Goal: Information Seeking & Learning: Understand process/instructions

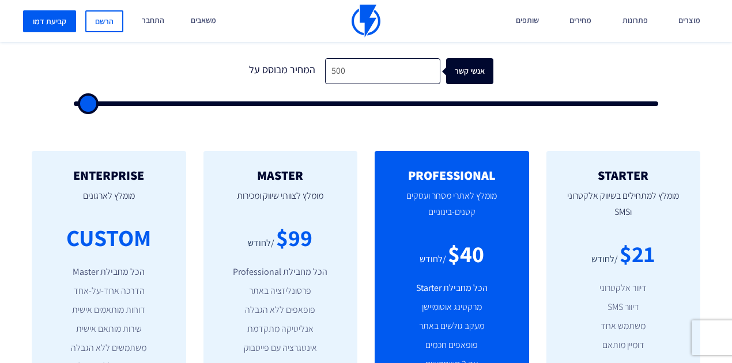
scroll to position [346, 0]
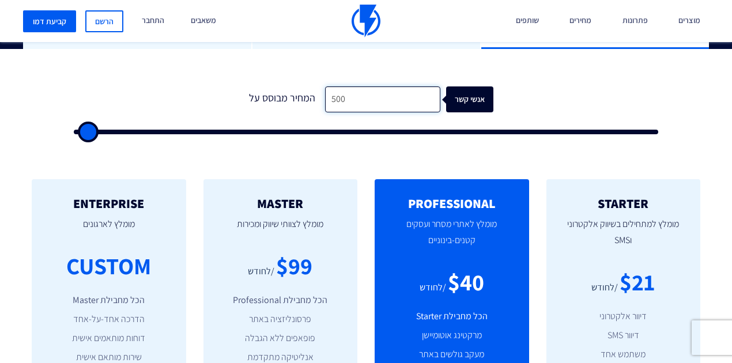
click at [368, 103] on input "500" at bounding box center [382, 99] width 115 height 26
type input "1"
type input "500"
type input "14"
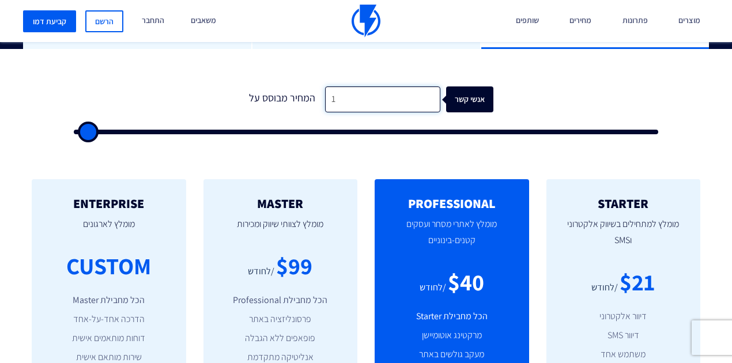
type input "500"
type input "146"
type input "500"
type input "1,460"
type input "1500"
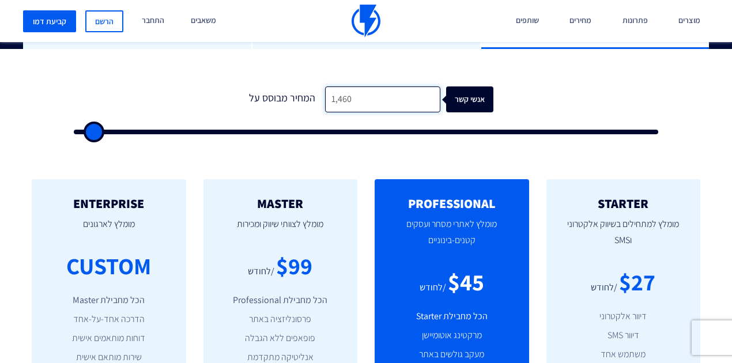
type input "14,600"
type input "14500"
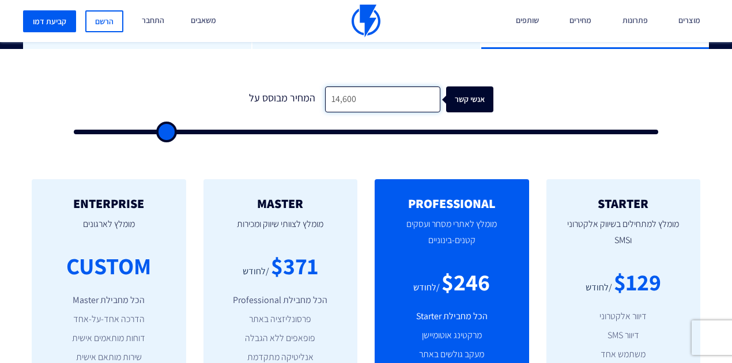
click at [359, 104] on input "14,600" at bounding box center [382, 99] width 115 height 26
type input "1"
type input "500"
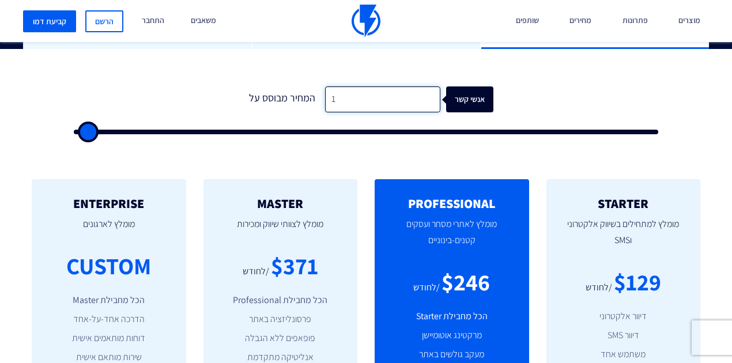
type input "14"
type input "500"
type input "147"
type input "500"
type input "1,470"
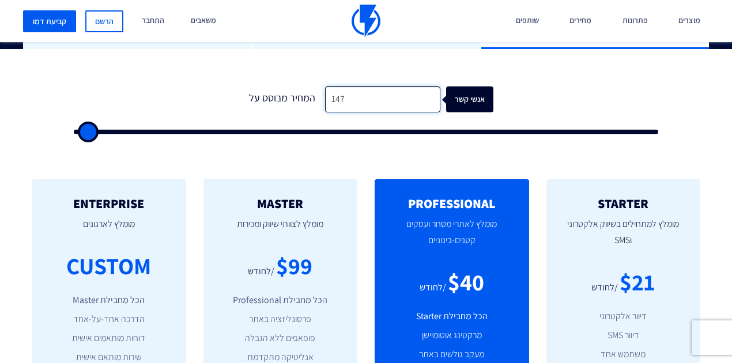
type input "1500"
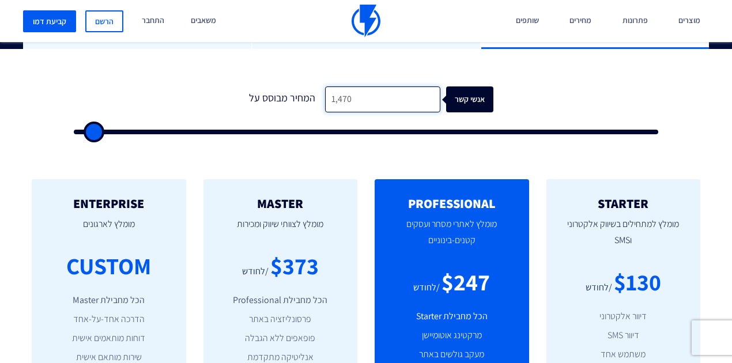
type input "14,700"
type input "14500"
click at [355, 103] on input "14,700" at bounding box center [382, 99] width 115 height 26
type input "14,700"
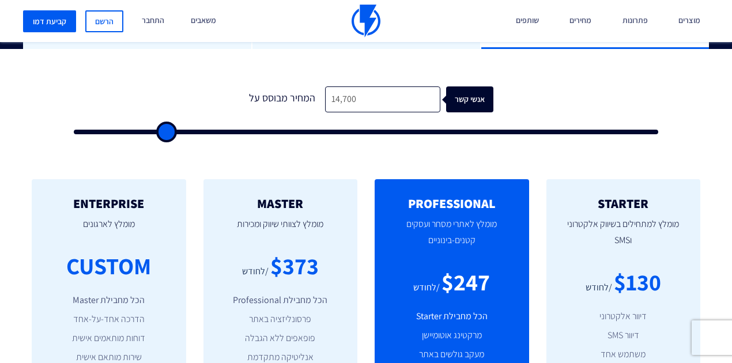
click at [262, 157] on div "STARTER מומלץ למתחילים בשיווק אלקטרוני וSMS $130 /לחודש דיוור אלקטרוני דיוור SM…" at bounding box center [366, 329] width 732 height 346
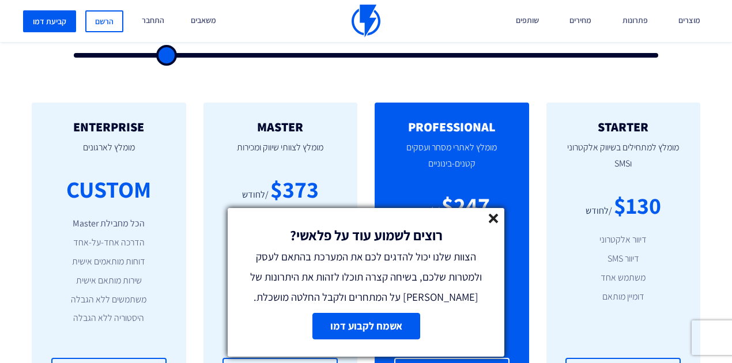
click at [499, 221] on div "רוצים לשמוע עוד על פלאשי? הצוות שלנו יכול להדגים לכם את המערכת בהתאם לעסק ולמטר…" at bounding box center [366, 257] width 277 height 99
click at [497, 221] on line at bounding box center [493, 218] width 8 height 8
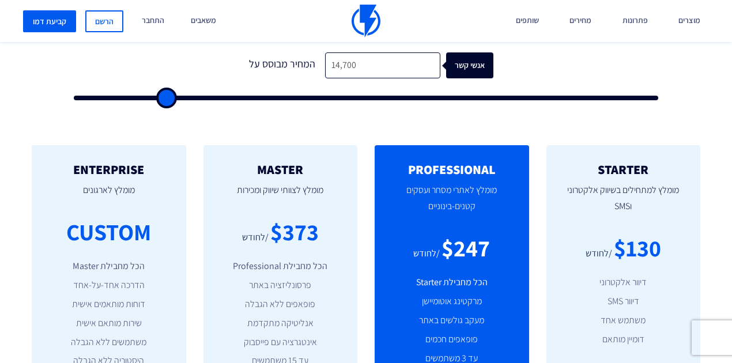
scroll to position [384, 0]
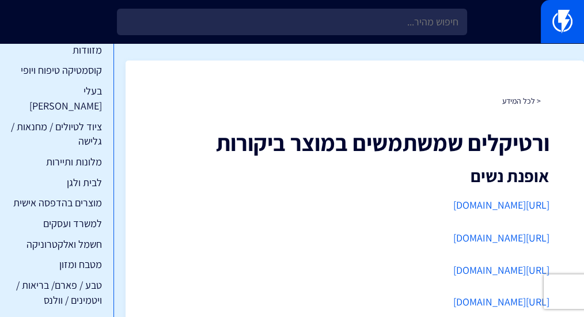
scroll to position [268, 0]
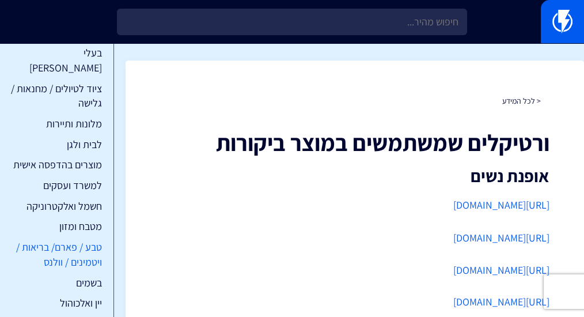
click at [81, 247] on link "טבע / פארם/ בריאות / ויטמינים / וולנס" at bounding box center [55, 254] width 93 height 29
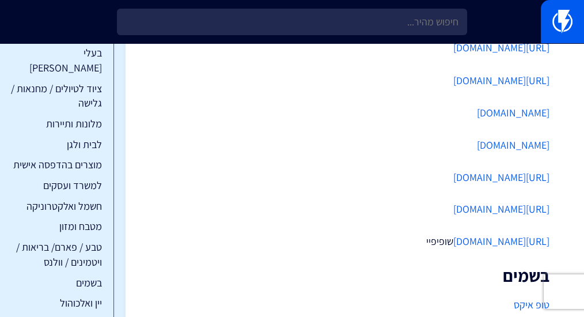
scroll to position [2326, 0]
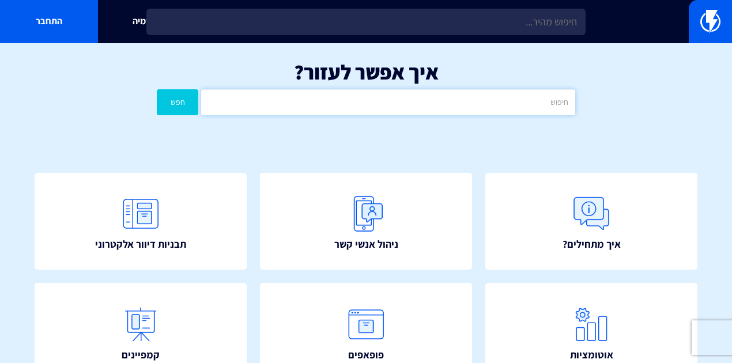
click at [395, 104] on input "text" at bounding box center [388, 102] width 374 height 26
type input "שחזור עגלה"
click at [157, 89] on button "חפש" at bounding box center [177, 102] width 41 height 26
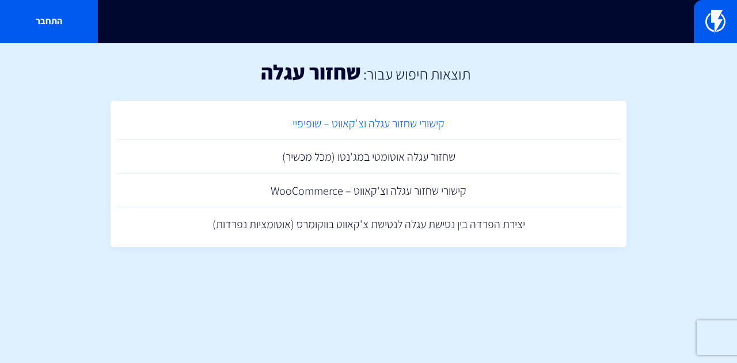
click at [385, 122] on link "קישורי שחזור עגלה וצ'קאווט – שופיפיי" at bounding box center [368, 124] width 505 height 34
